Goal: Task Accomplishment & Management: Manage account settings

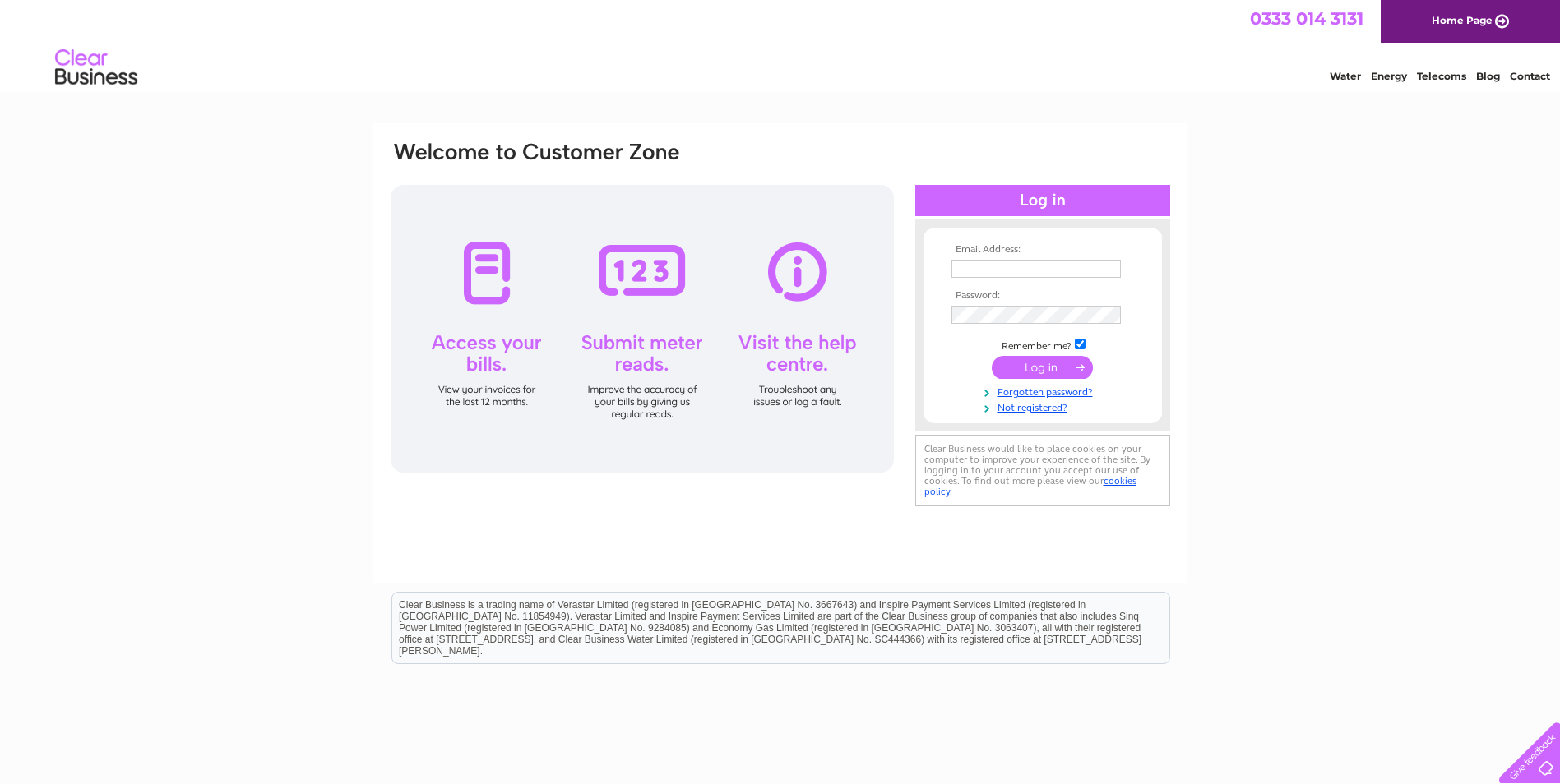
type input "aflowerco@yahoo.co.uk"
click at [1037, 366] on input "submit" at bounding box center [1042, 367] width 101 height 23
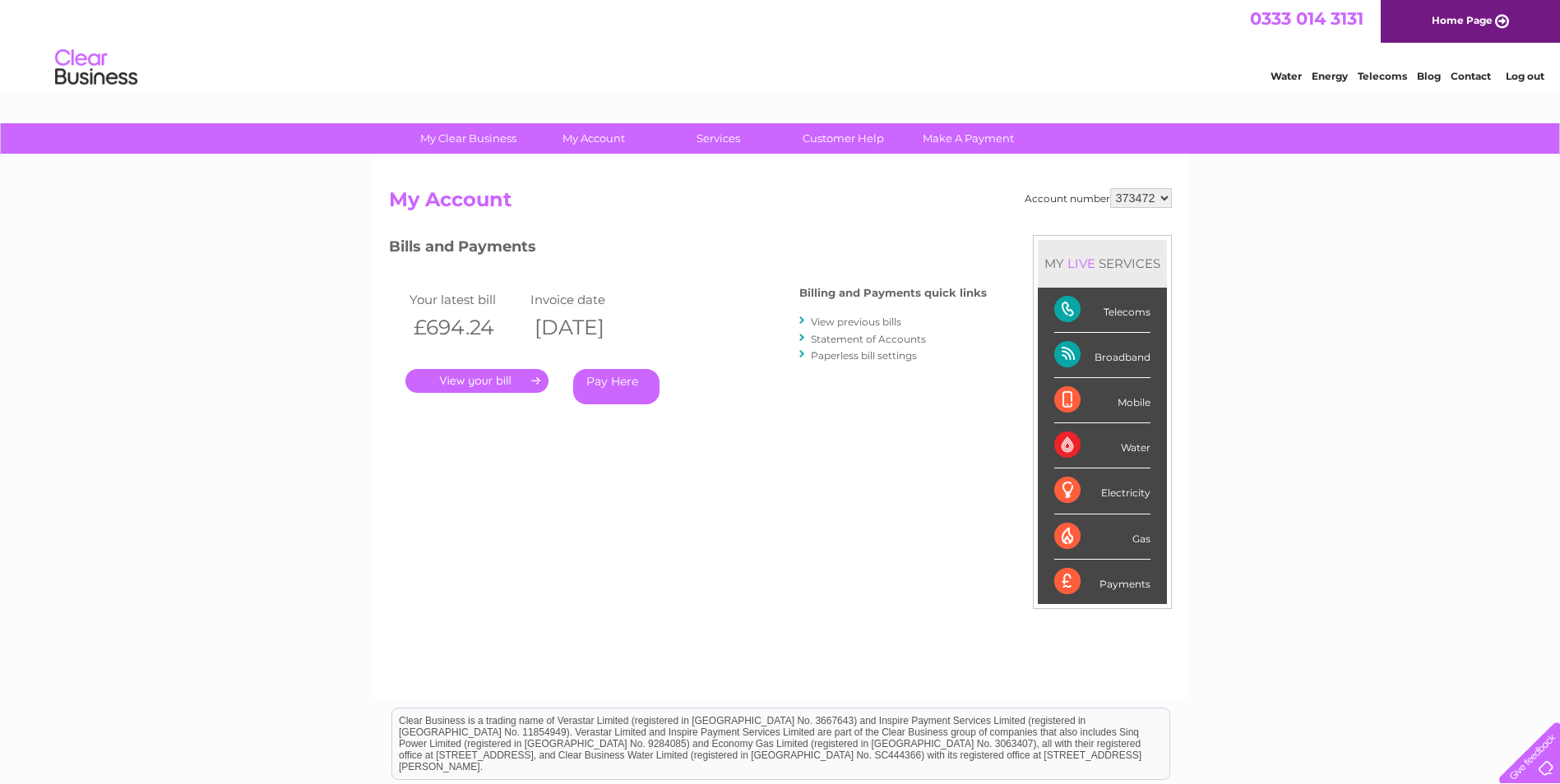
click at [479, 379] on link "." at bounding box center [477, 380] width 143 height 24
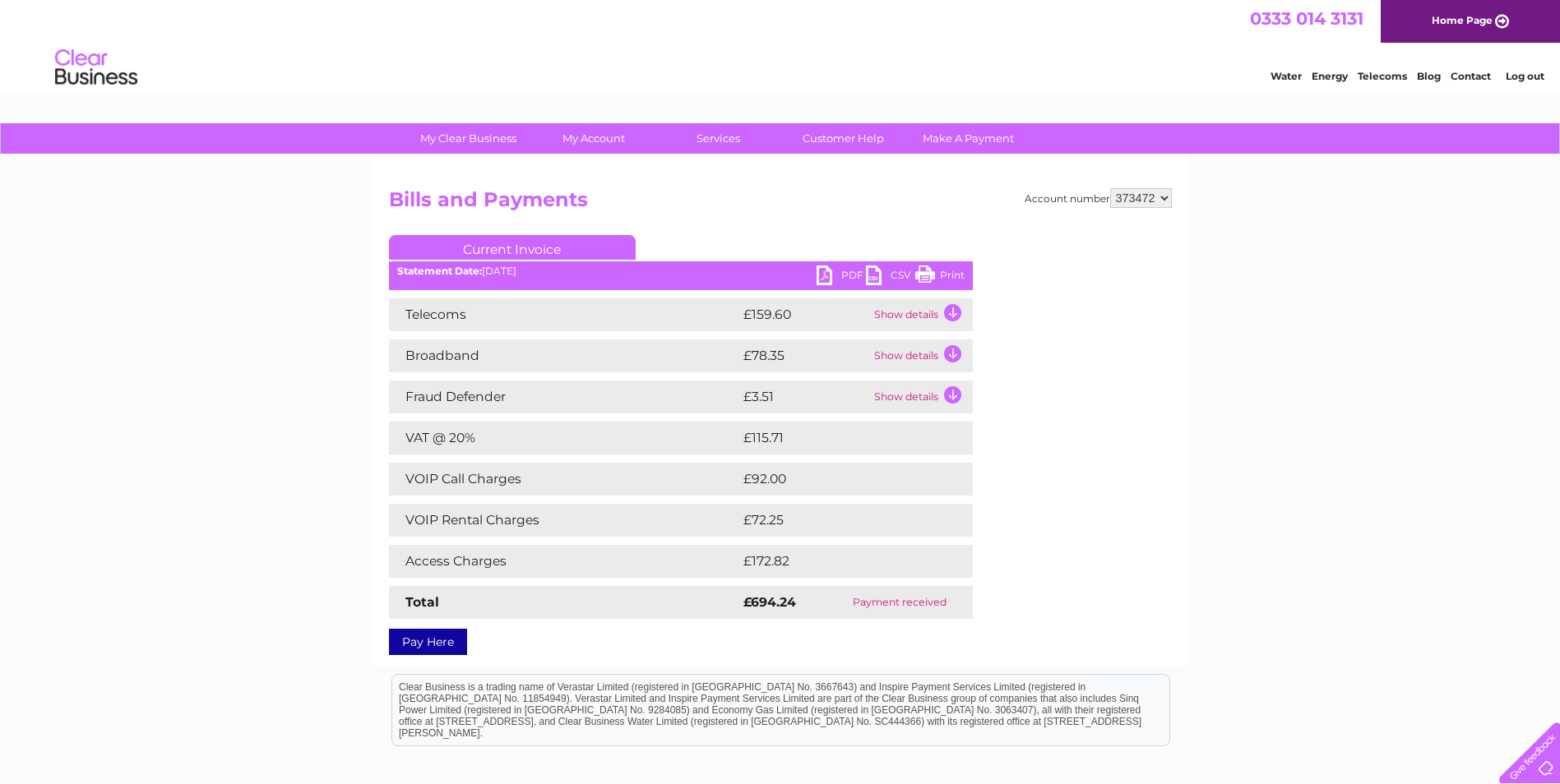
click at [946, 308] on td "Show details" at bounding box center [922, 315] width 103 height 33
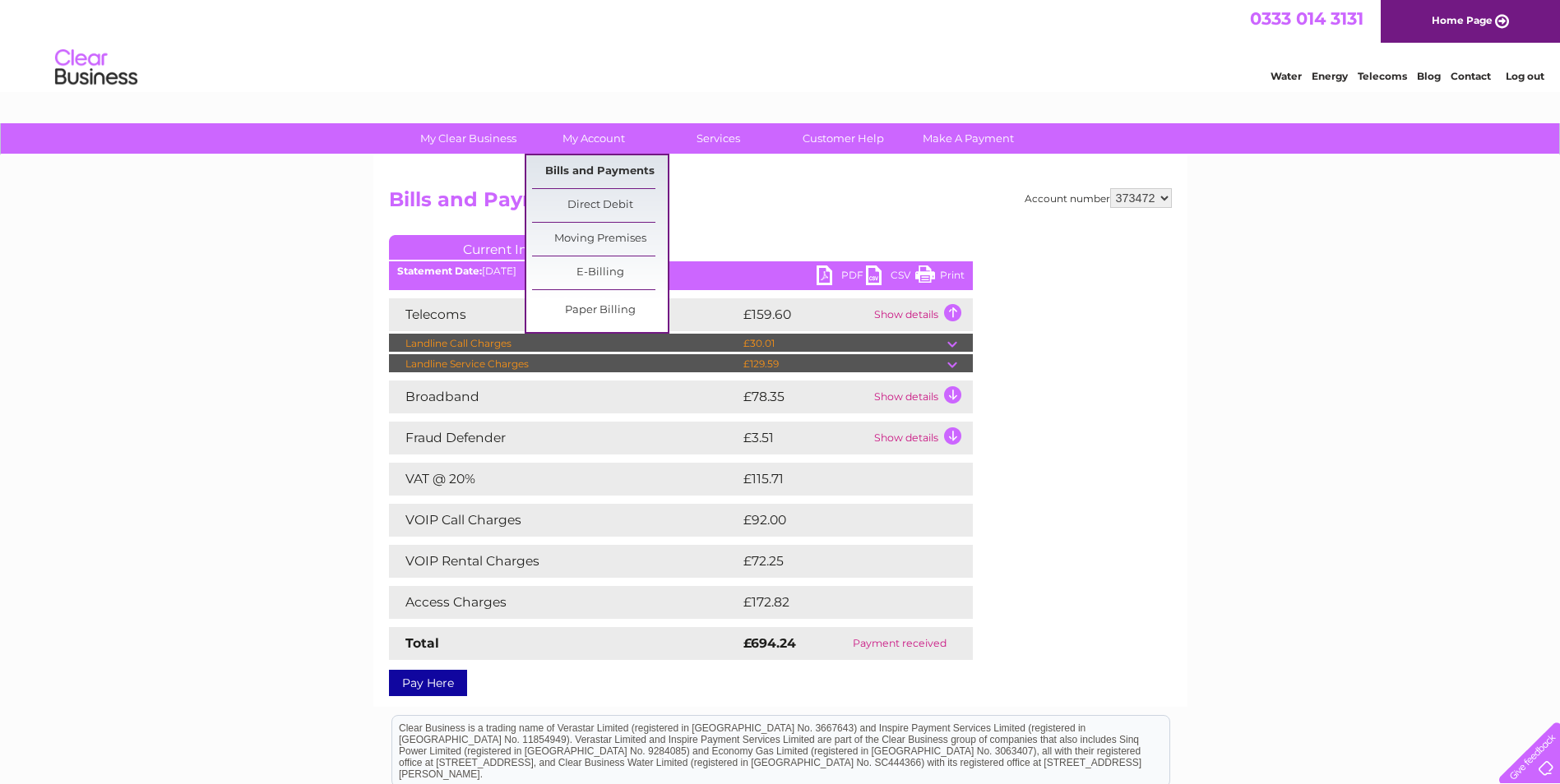
click at [597, 180] on link "Bills and Payments" at bounding box center [599, 172] width 136 height 33
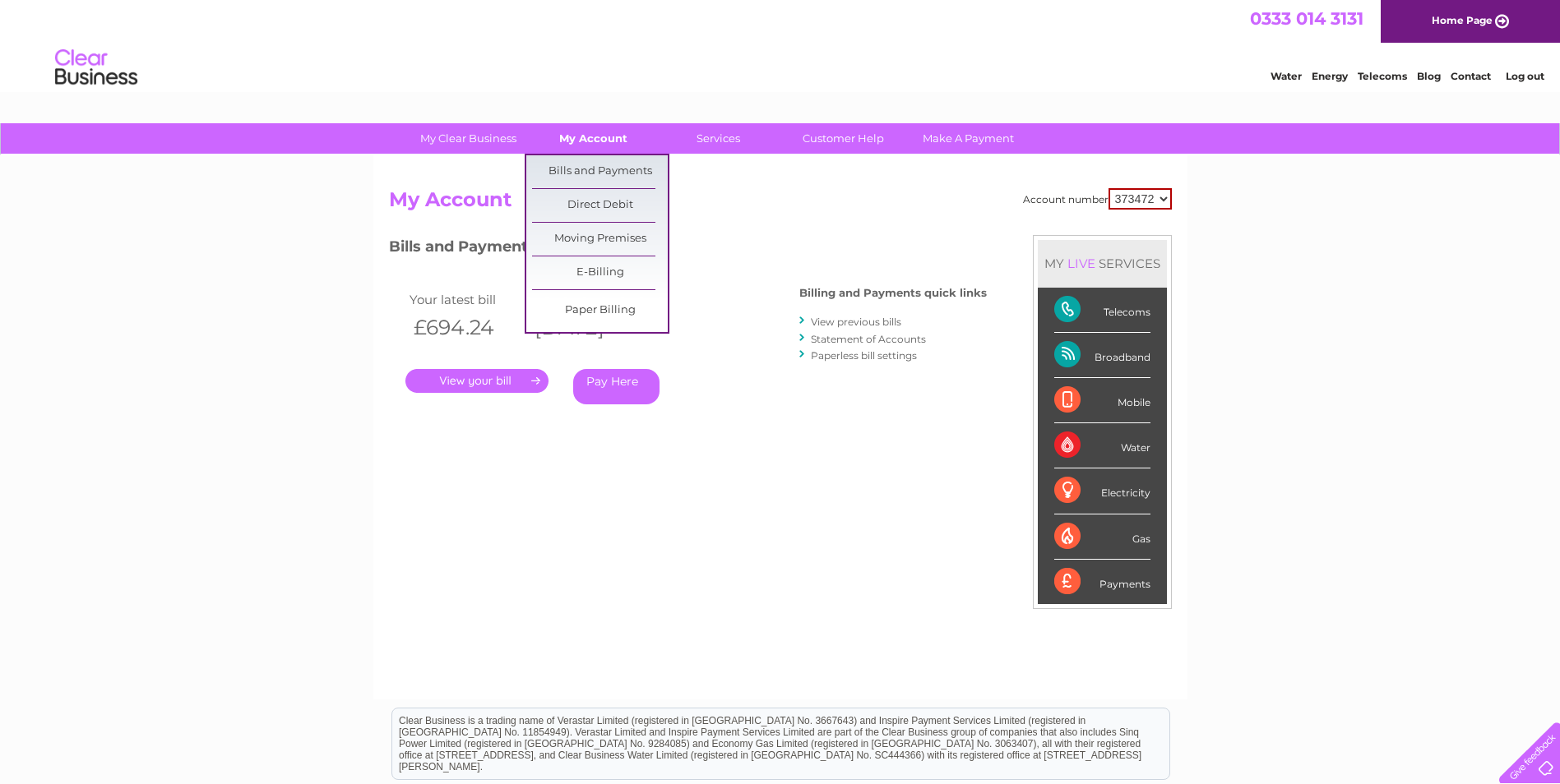
click at [591, 137] on link "My Account" at bounding box center [593, 139] width 136 height 30
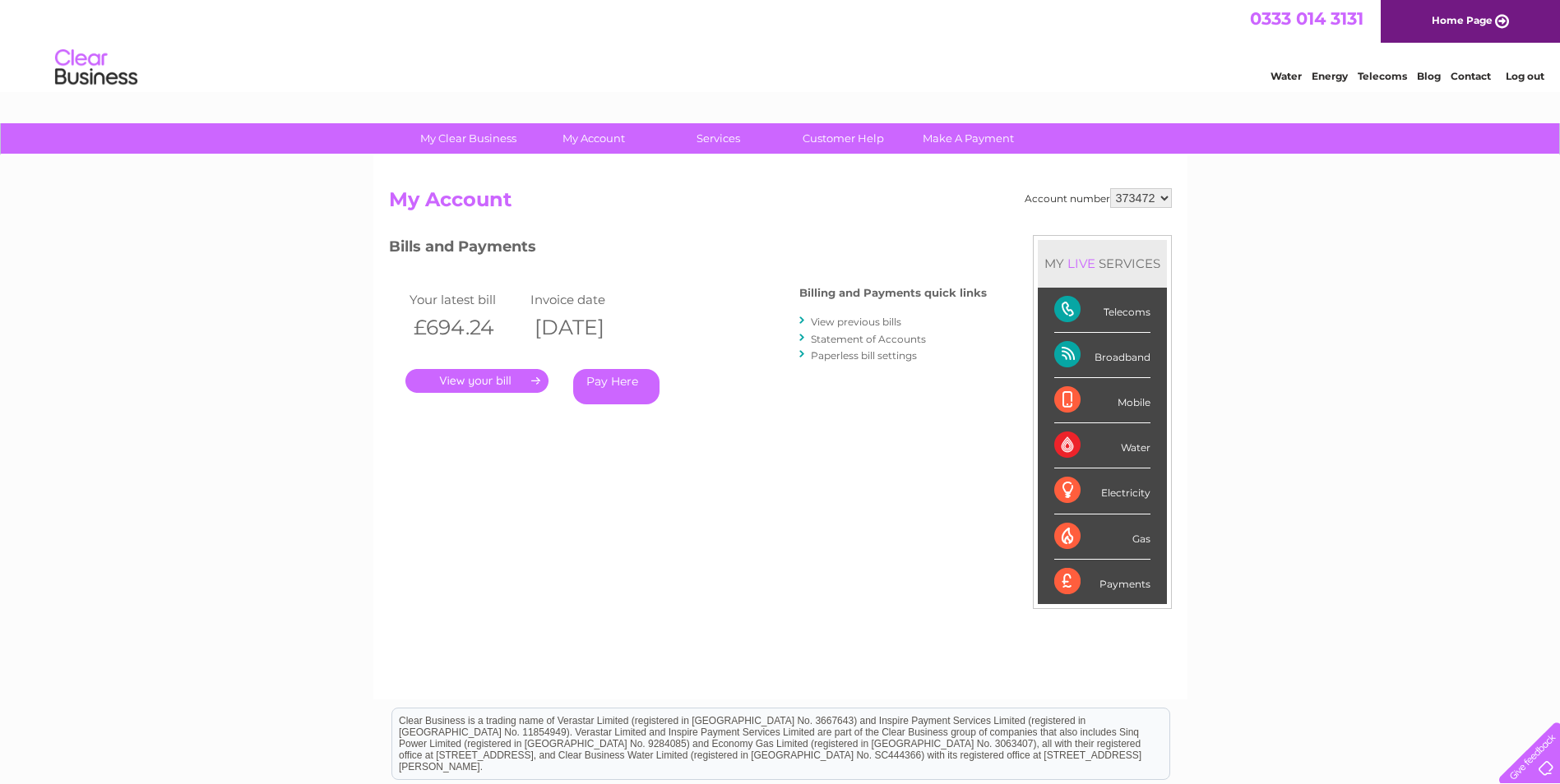
click at [878, 319] on link "View previous bills" at bounding box center [856, 322] width 91 height 12
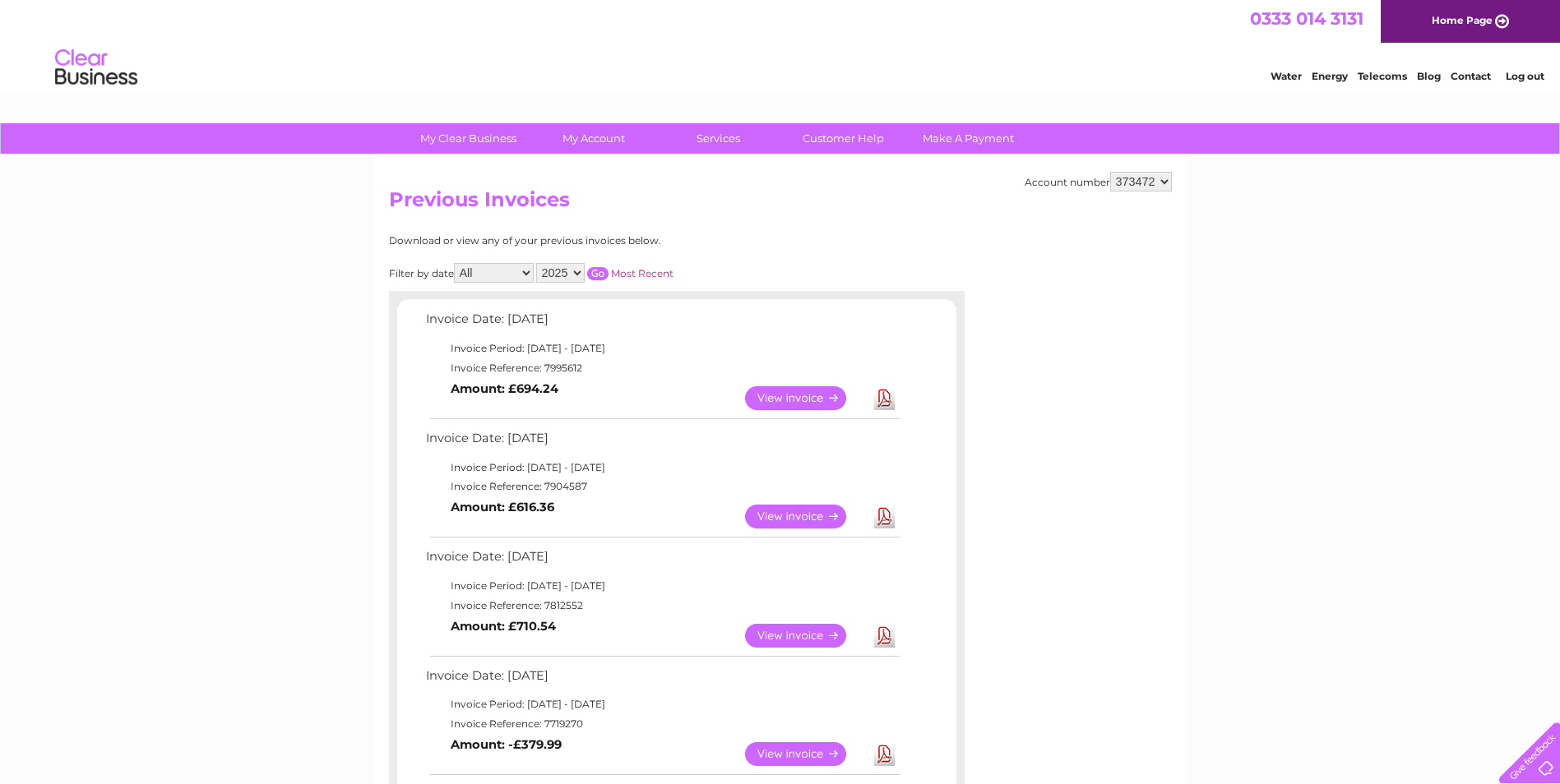
click at [774, 398] on link "View" at bounding box center [806, 398] width 121 height 24
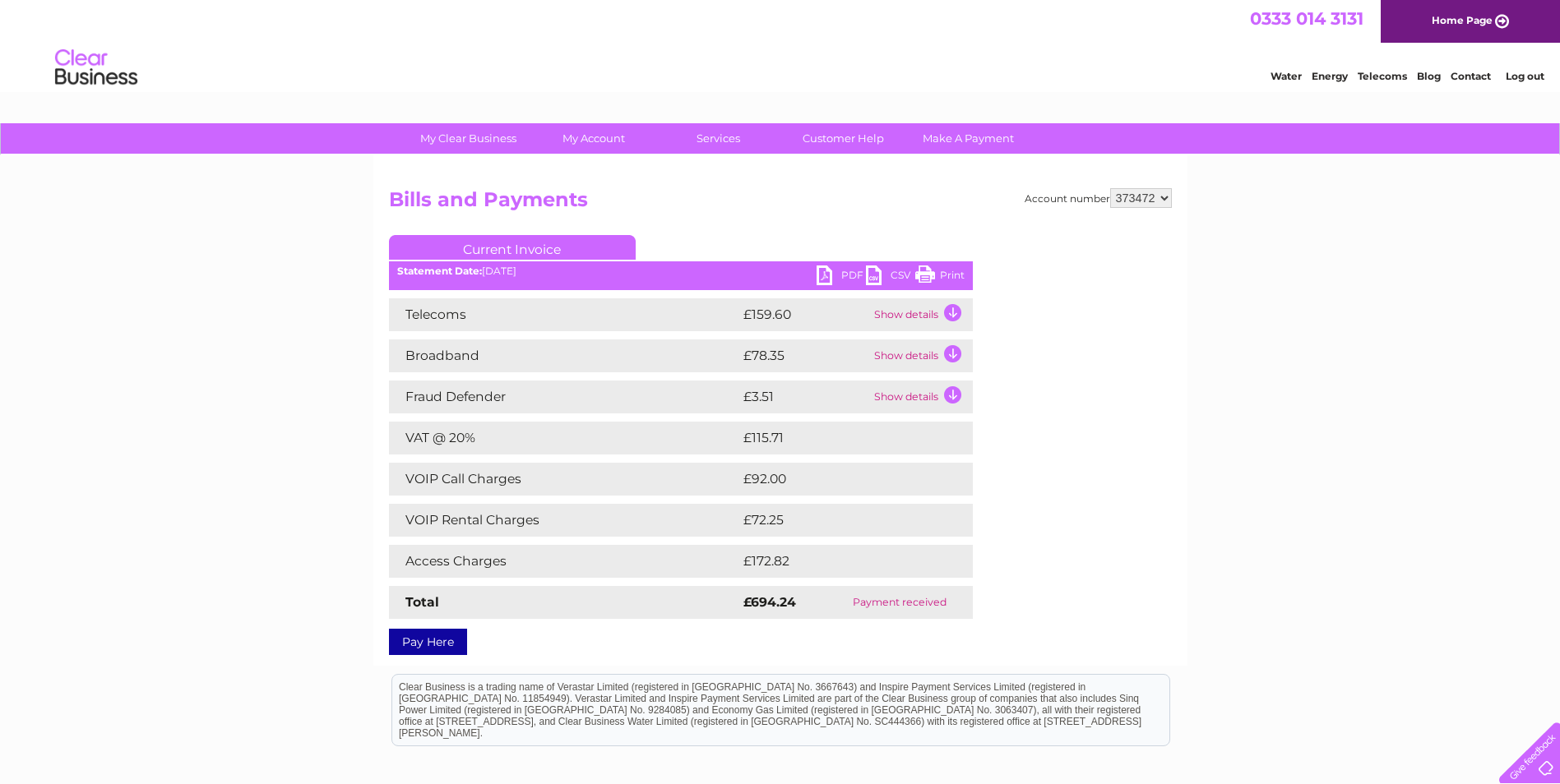
click at [818, 275] on link "PDF" at bounding box center [840, 277] width 49 height 24
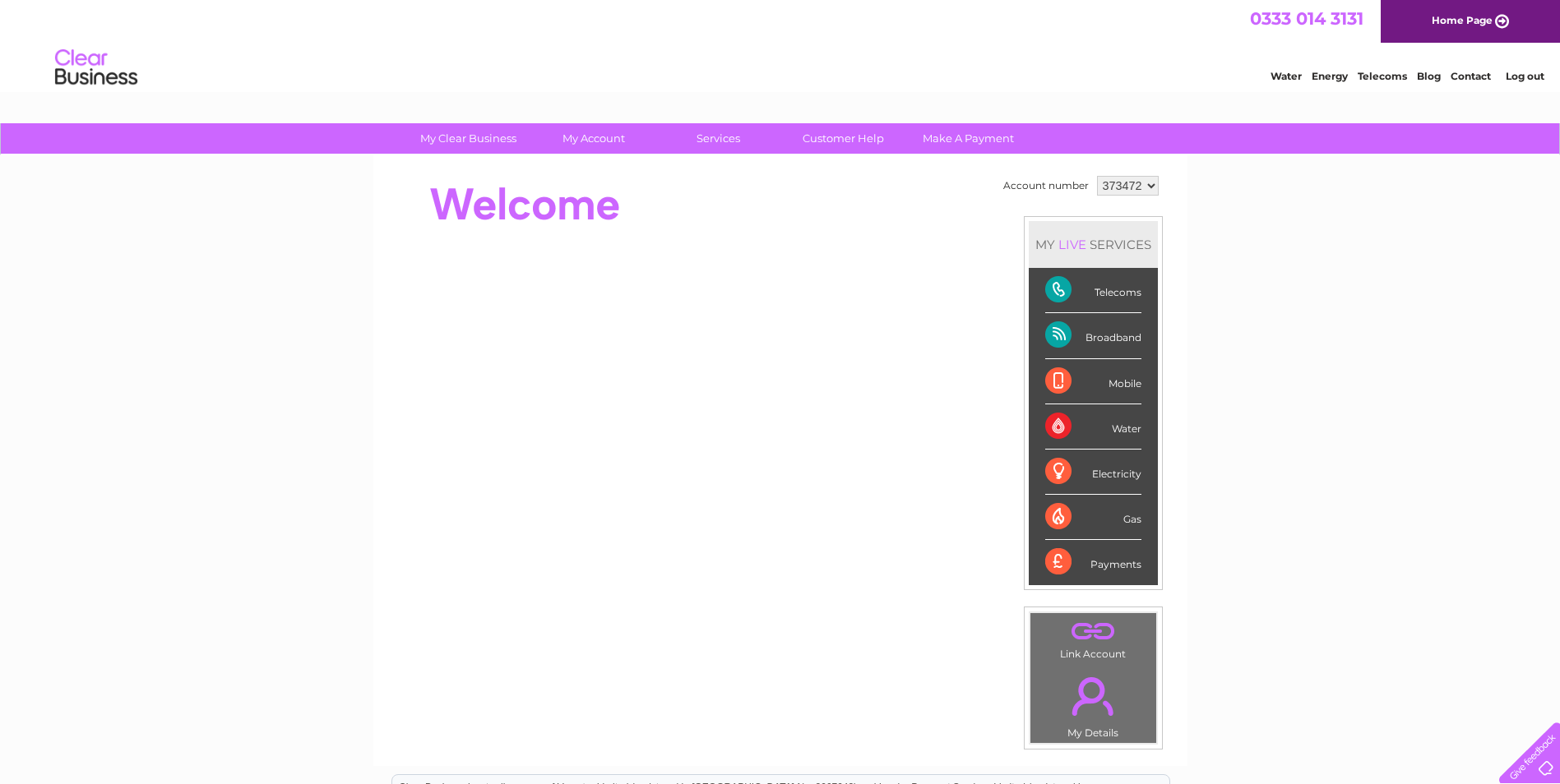
click at [1384, 79] on link "Telecoms" at bounding box center [1382, 76] width 49 height 12
